Goal: Check status: Check status

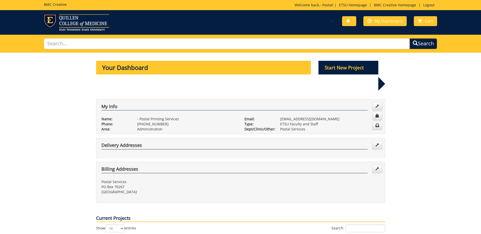
scroll to position [152, 0]
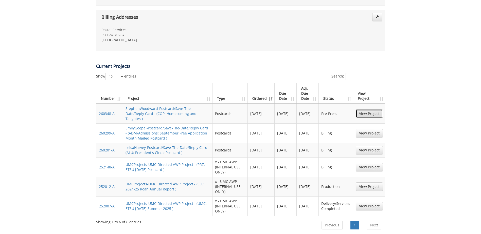
click at [366, 110] on link "View Project" at bounding box center [369, 114] width 27 height 9
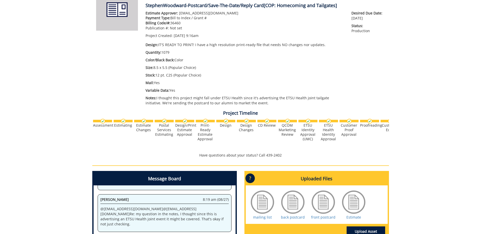
scroll to position [127, 0]
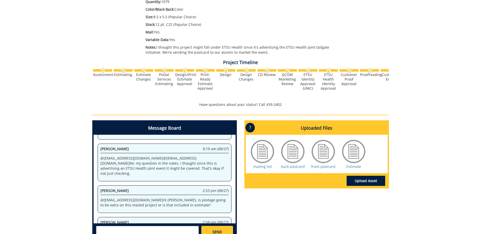
click at [320, 158] on div at bounding box center [323, 151] width 25 height 25
click at [325, 168] on link "front postcard" at bounding box center [323, 166] width 24 height 5
click at [296, 158] on div at bounding box center [292, 151] width 25 height 25
click at [290, 169] on link "back postcard" at bounding box center [293, 166] width 24 height 5
click at [261, 167] on link "mailing list" at bounding box center [262, 166] width 19 height 5
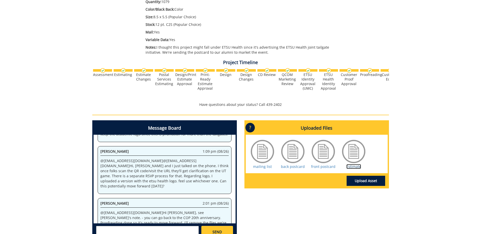
click at [359, 167] on link "Estimate" at bounding box center [354, 166] width 15 height 5
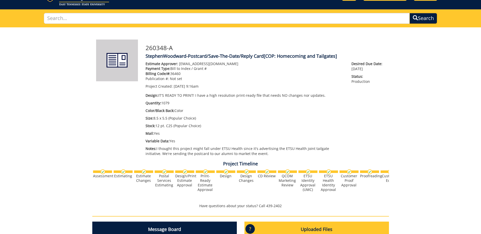
scroll to position [0, 0]
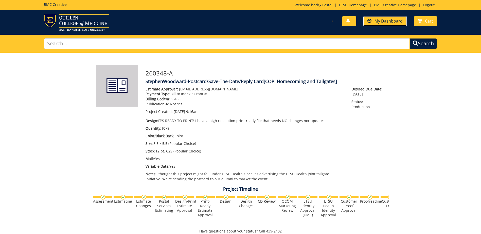
click at [392, 21] on span "My Dashboard" at bounding box center [389, 21] width 28 height 6
